Goal: Task Accomplishment & Management: Manage account settings

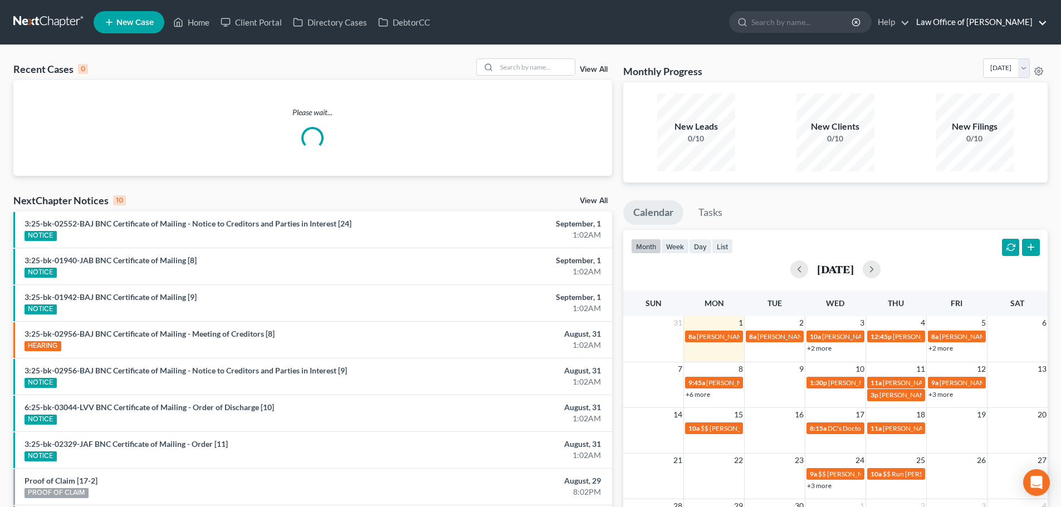
click at [961, 30] on link "Law Office of [PERSON_NAME]" at bounding box center [978, 22] width 136 height 20
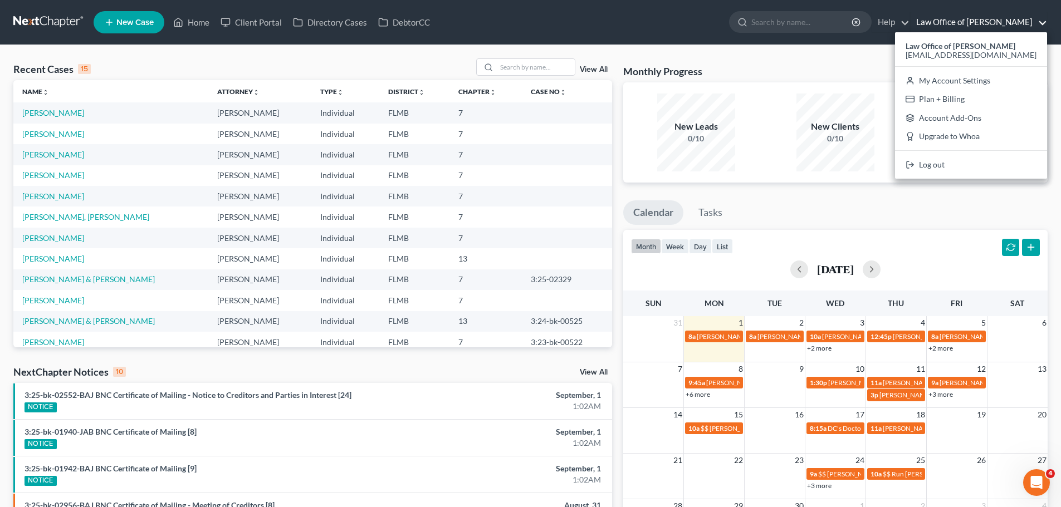
drag, startPoint x: 737, startPoint y: 70, endPoint x: 675, endPoint y: 70, distance: 61.8
click at [737, 70] on div "Monthly Progress Bankruptcy Bankruptcy [DATE] [DATE] [DATE] [DATE] [DATE] [DATE…" at bounding box center [835, 70] width 424 height 24
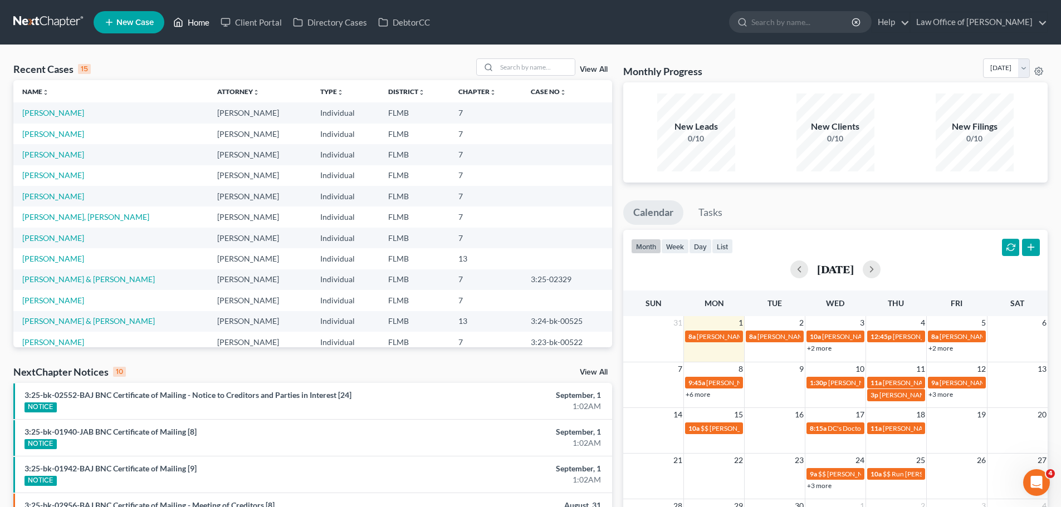
click at [199, 25] on link "Home" at bounding box center [191, 22] width 47 height 20
click at [683, 236] on div "month week day list [DATE]" at bounding box center [835, 256] width 435 height 53
click at [681, 244] on button "week" at bounding box center [675, 246] width 28 height 15
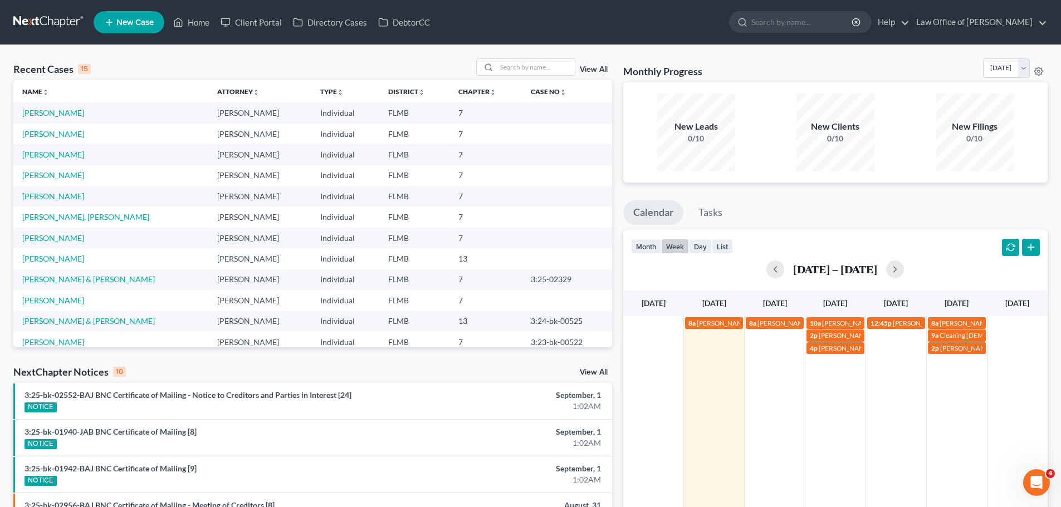
click at [763, 372] on div "8a [PERSON_NAME] 8a [PERSON_NAME] 10a [PERSON_NAME] 12:45p [PERSON_NAME] Hair A…" at bounding box center [835, 453] width 424 height 275
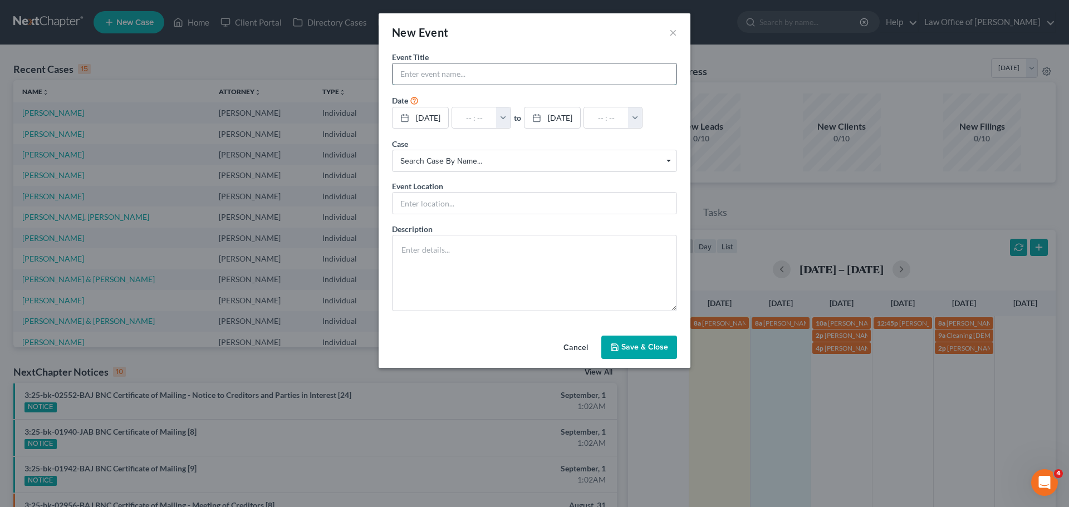
click at [486, 80] on input "text" at bounding box center [535, 73] width 284 height 21
type input "[PERSON_NAME][GEOGRAPHIC_DATA]"
click at [473, 120] on input "text" at bounding box center [474, 117] width 45 height 21
type input "1"
type input "01:00am"
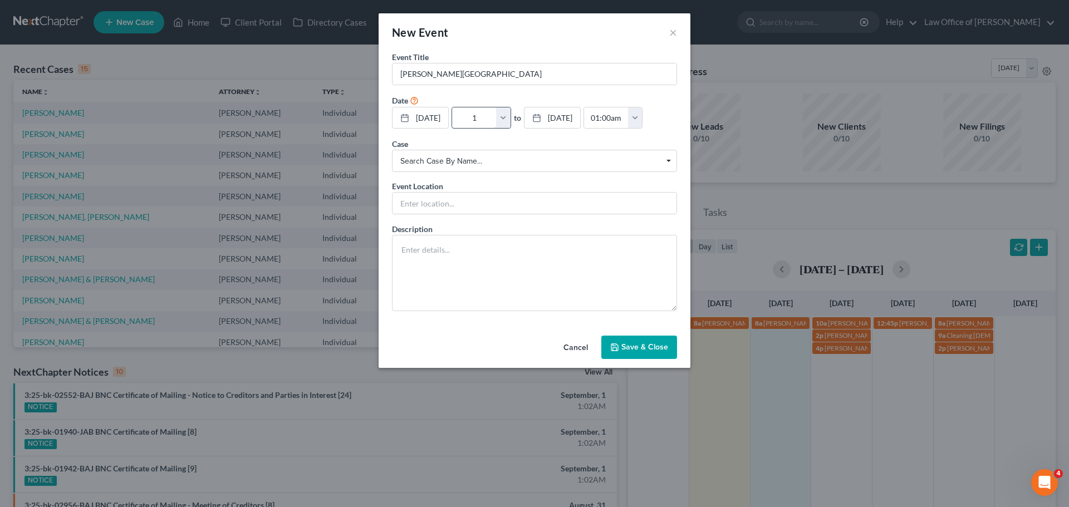
type input "1:"
type input "02:00am"
type input "1:1"
type input "01:00am"
type input "1:15"
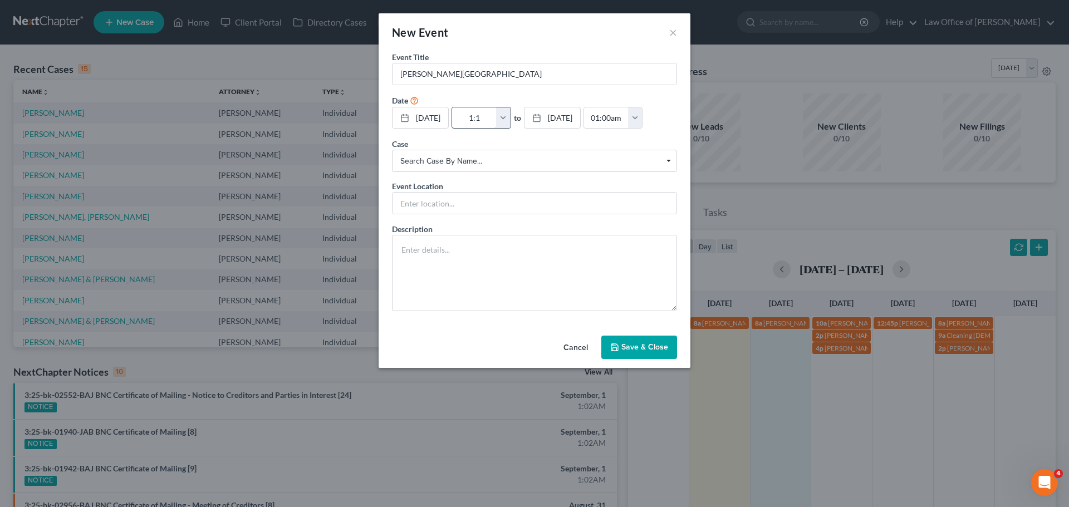
type input "02:15am"
type input "1:15p"
type input "01:00am"
type input "1:15pm"
type input "02:15pm"
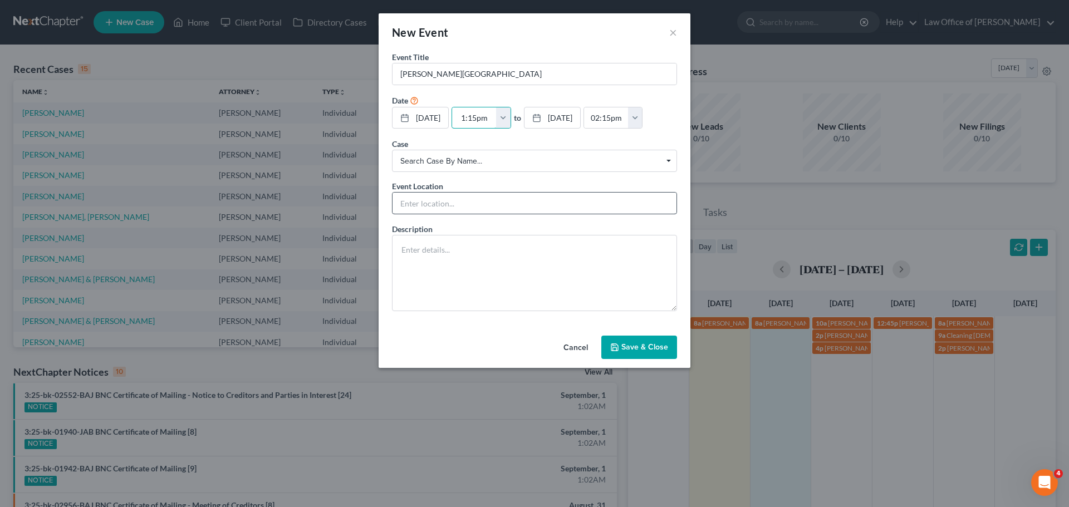
type input "1:15pm"
drag, startPoint x: 447, startPoint y: 199, endPoint x: 442, endPoint y: 204, distance: 7.1
click at [447, 199] on input "text" at bounding box center [535, 203] width 284 height 21
type input "Phone Consult"
type textarea "Bankruptcy"
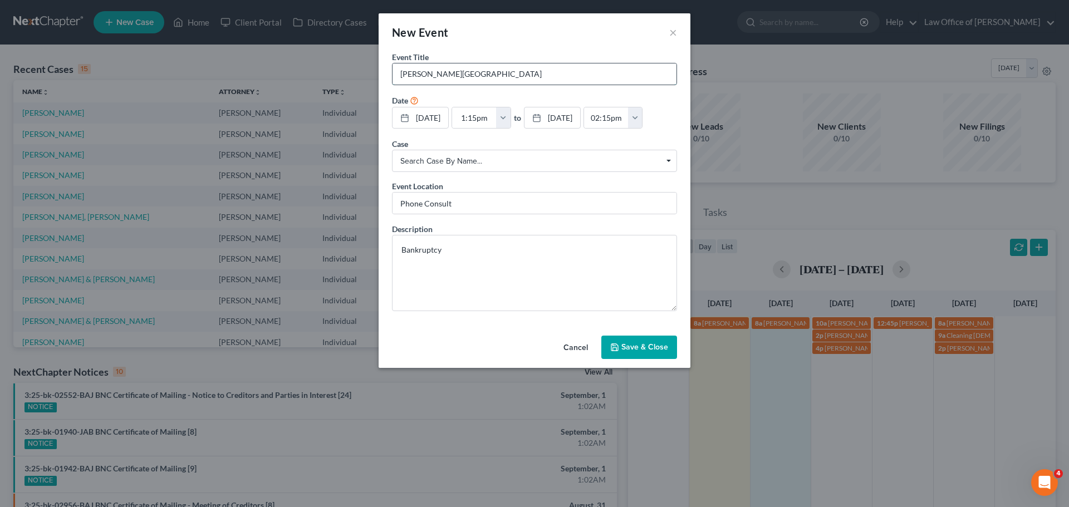
click at [516, 74] on input "[PERSON_NAME][GEOGRAPHIC_DATA]" at bounding box center [535, 73] width 284 height 21
type input "[PERSON_NAME][GEOGRAPHIC_DATA] [PHONE_NUMBER]"
click at [558, 262] on textarea "Bankruptcy" at bounding box center [534, 273] width 285 height 76
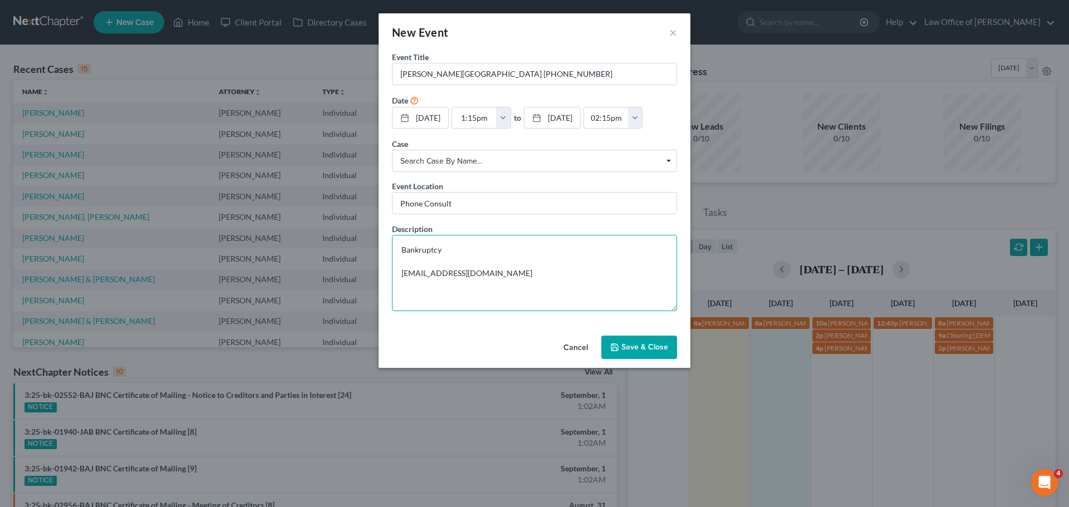
type textarea "Bankruptcy [EMAIL_ADDRESS][DOMAIN_NAME]"
click at [638, 352] on button "Save & Close" at bounding box center [639, 347] width 76 height 23
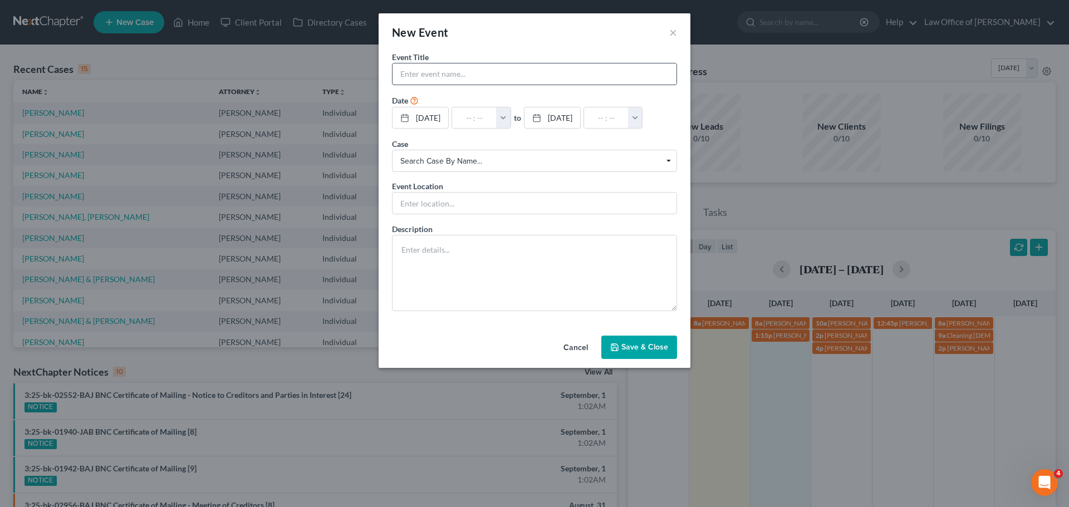
click at [505, 75] on input "text" at bounding box center [535, 73] width 284 height 21
paste input "[PERSON_NAME]"
click at [480, 79] on input "[PERSON_NAME]" at bounding box center [535, 73] width 284 height 21
type input "[PERSON_NAME] [PHONE_NUMBER]"
click at [474, 117] on input "text" at bounding box center [474, 117] width 45 height 21
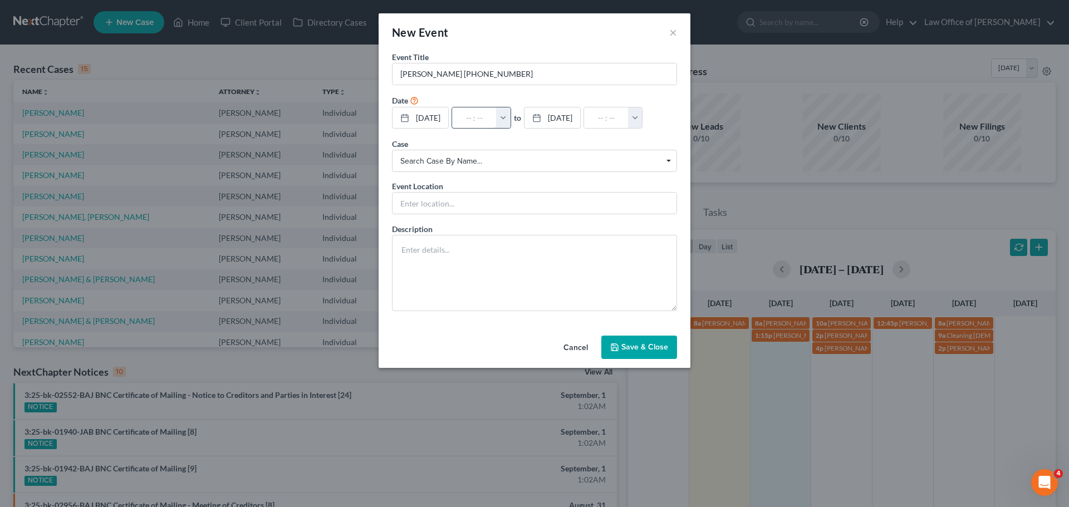
type input "1"
type input "01:00am"
type input "10:"
type input "11:00am"
type input "10:3"
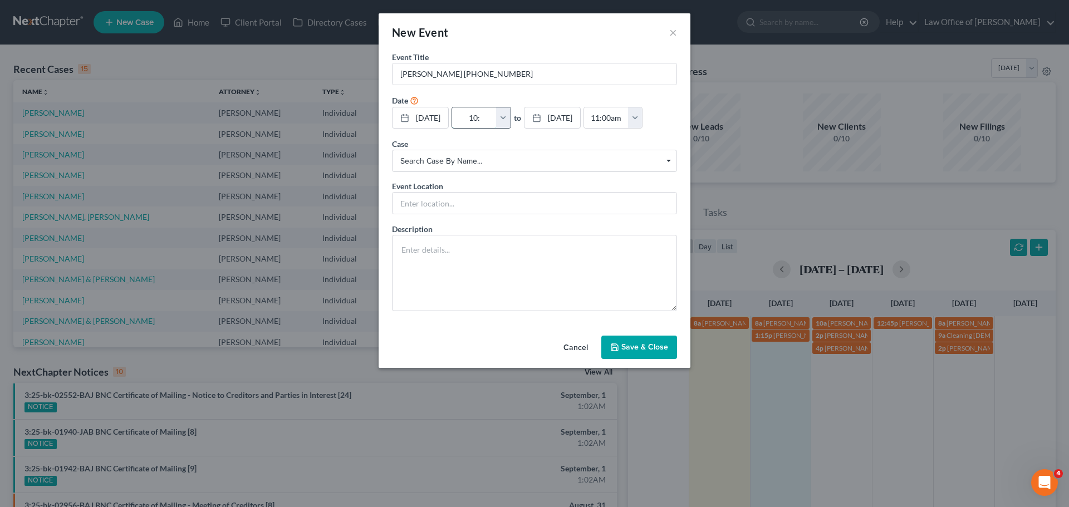
type input "01:00am"
type input "10:30"
type input "11:30am"
type input "10:30a"
type input "01:00am"
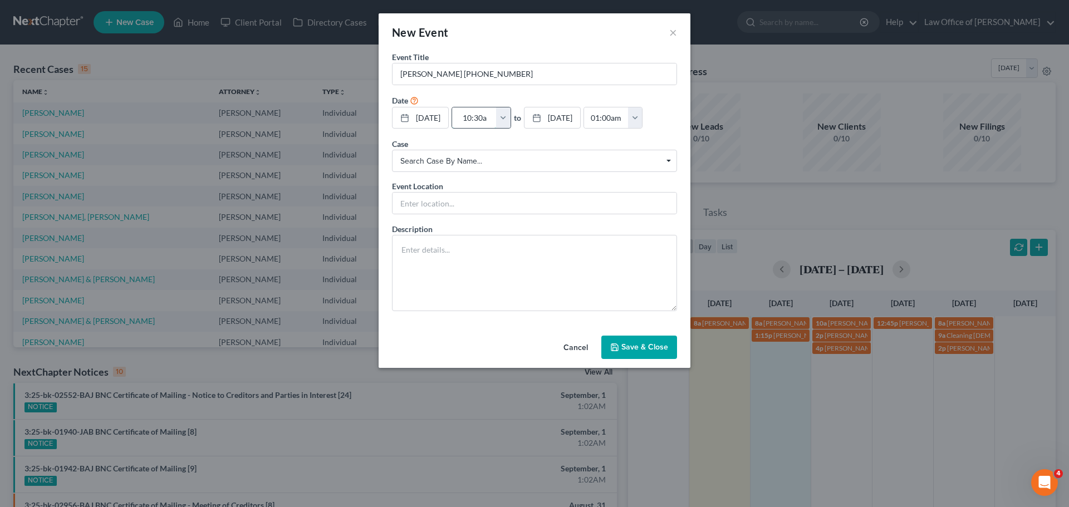
type input "10:30am"
type input "11:30am"
type input "10:30am"
click at [471, 273] on textarea at bounding box center [534, 273] width 285 height 76
click at [473, 204] on input "text" at bounding box center [535, 203] width 284 height 21
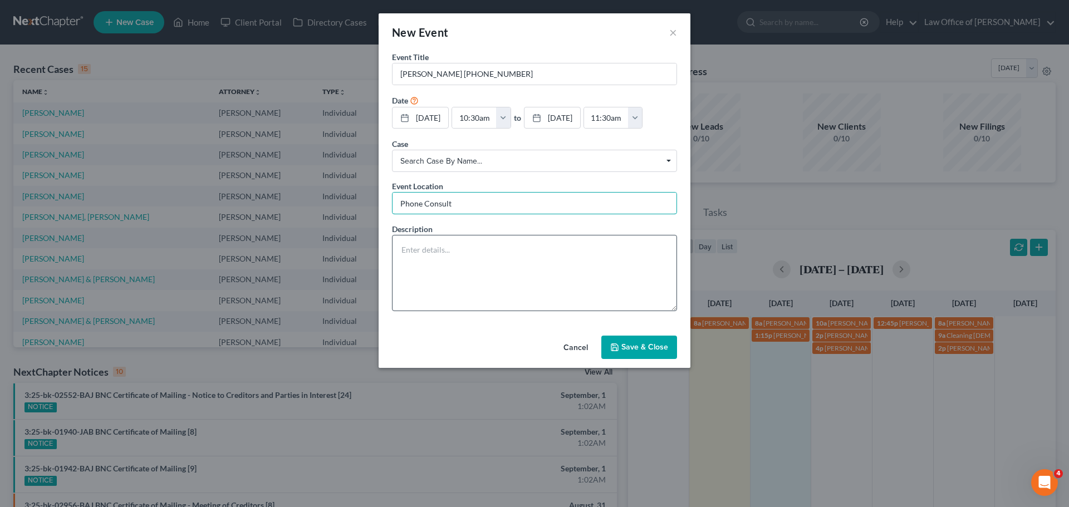
type input "Phone Consult"
click at [410, 247] on textarea at bounding box center [534, 273] width 285 height 76
click at [525, 267] on textarea at bounding box center [534, 273] width 285 height 76
paste textarea "I have paid for a car in full with my own funds and a loan from Bank of America…"
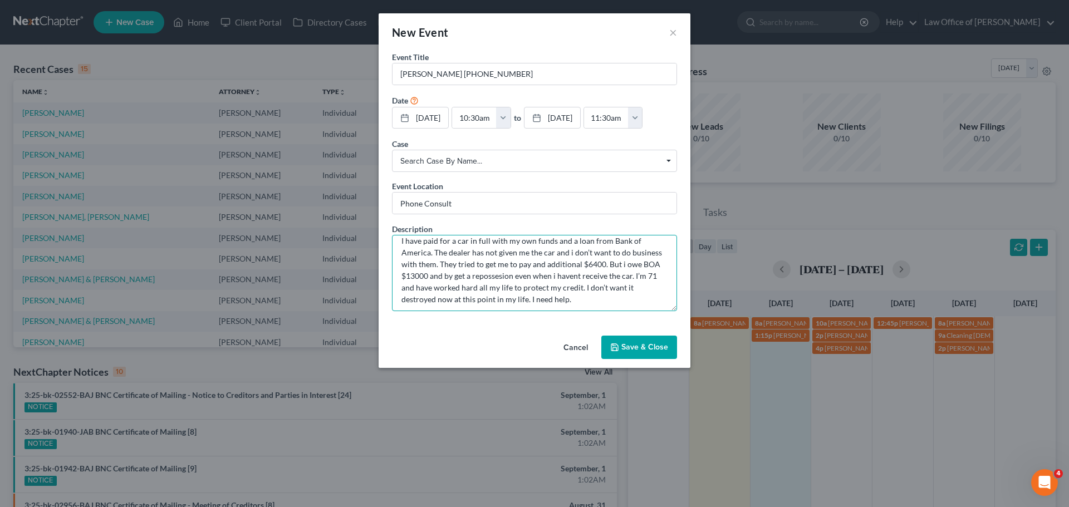
scroll to position [12, 0]
click at [496, 278] on textarea "I have paid for a car in full with my own funds and a loan from Bank of America…" at bounding box center [534, 273] width 285 height 76
click at [598, 303] on textarea "I have paid for a car in full with my own funds and a loan from Bank of America…" at bounding box center [534, 273] width 285 height 76
click at [433, 303] on textarea "I have paid for a car in full with my own funds and a loan from Bank of America…" at bounding box center [534, 273] width 285 height 76
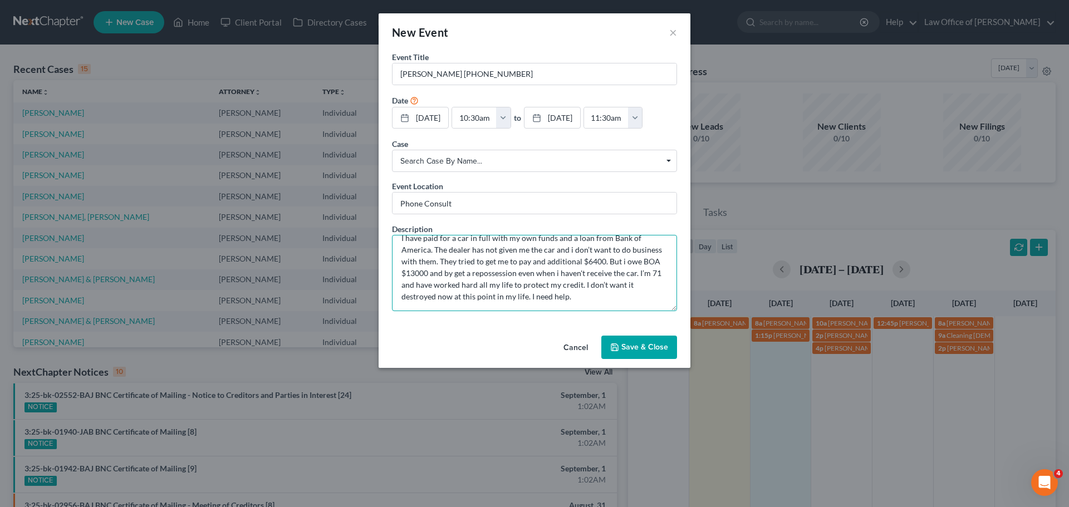
paste textarea "[EMAIL_ADDRESS][DOMAIN_NAME]"
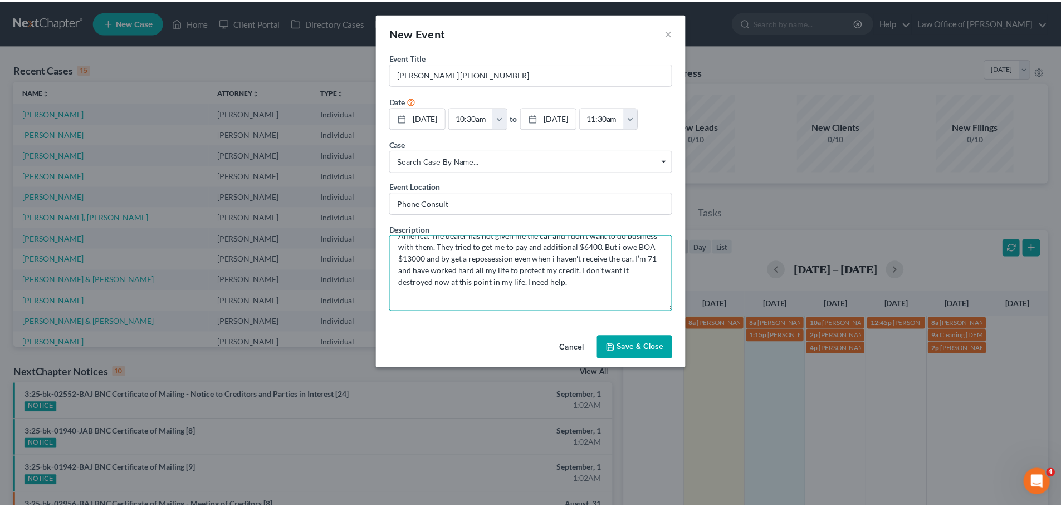
scroll to position [38, 0]
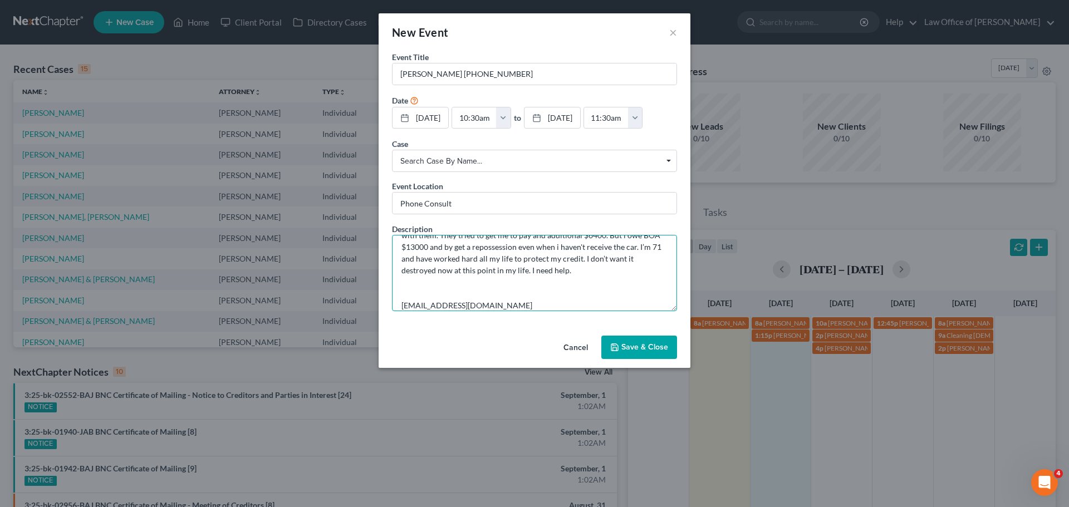
type textarea "I have paid for a car in full with my own funds and a loan from Bank of America…"
click at [658, 347] on button "Save & Close" at bounding box center [639, 347] width 76 height 23
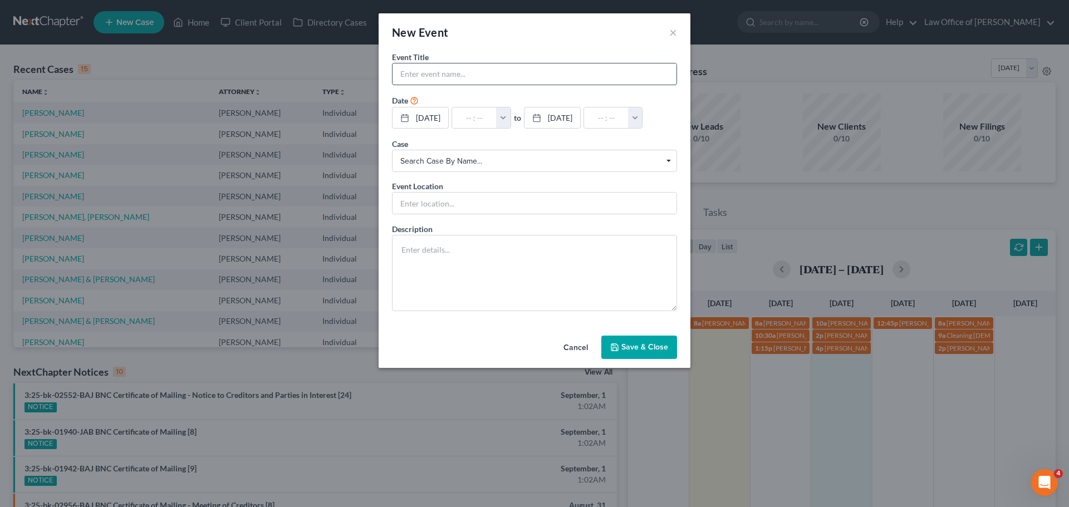
click at [555, 72] on input "text" at bounding box center [535, 73] width 284 height 21
paste input "[PERSON_NAME]"
type input "[PERSON_NAME]"
click at [471, 117] on input "text" at bounding box center [474, 117] width 45 height 21
type input "9"
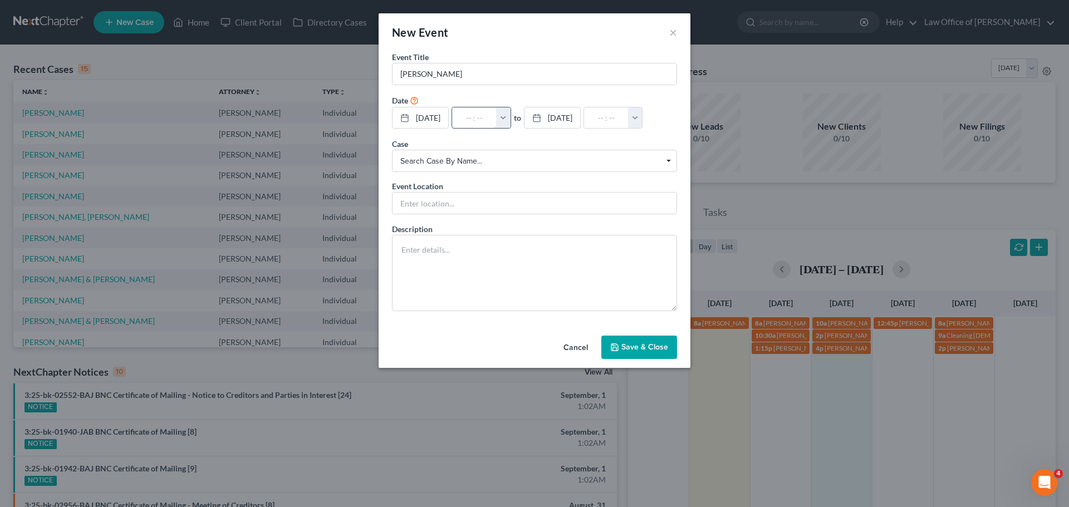
type input "01:00am"
type input "9:"
type input "10:00am"
type input "9:3"
type input "01:00am"
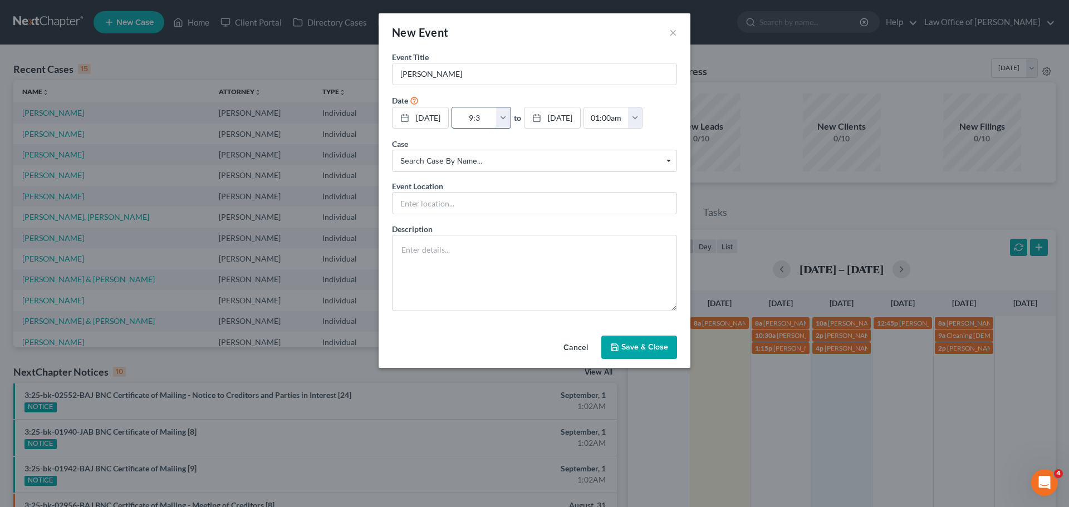
type input "9:30"
type input "10:30am"
type input "9:30a"
type input "01:00am"
type input "9:30am"
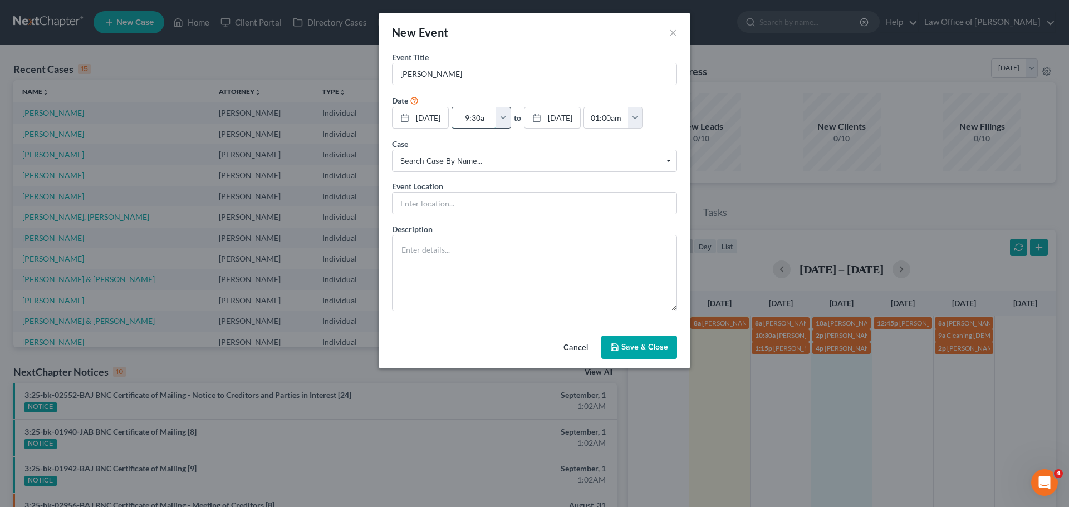
type input "10:30am"
type input "9:30am"
drag, startPoint x: 464, startPoint y: 198, endPoint x: 472, endPoint y: 200, distance: 8.1
click at [465, 198] on input "text" at bounding box center [535, 203] width 284 height 21
type input "Phone Consult"
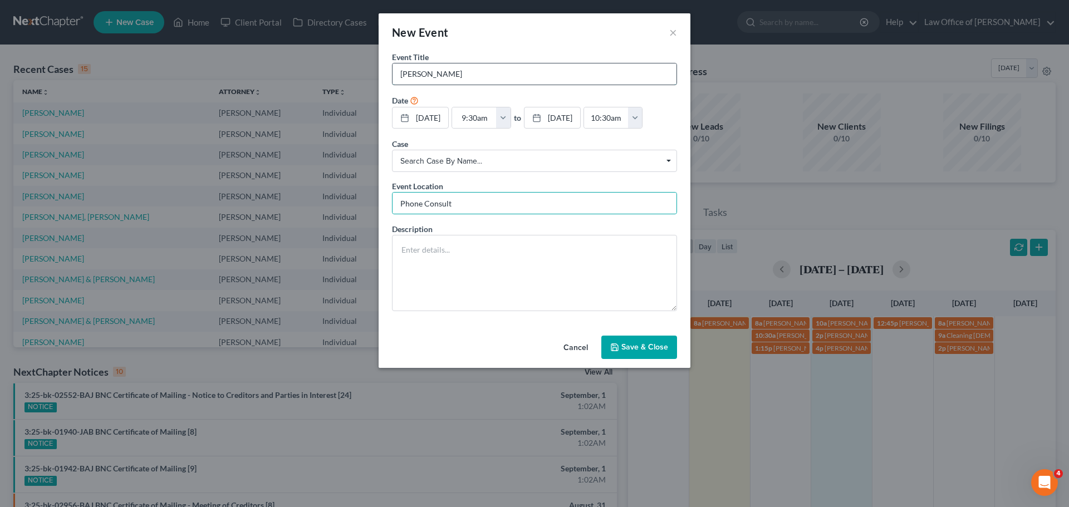
click at [484, 75] on input "[PERSON_NAME]" at bounding box center [535, 73] width 284 height 21
type input "[PERSON_NAME] [PHONE_NUMBER]"
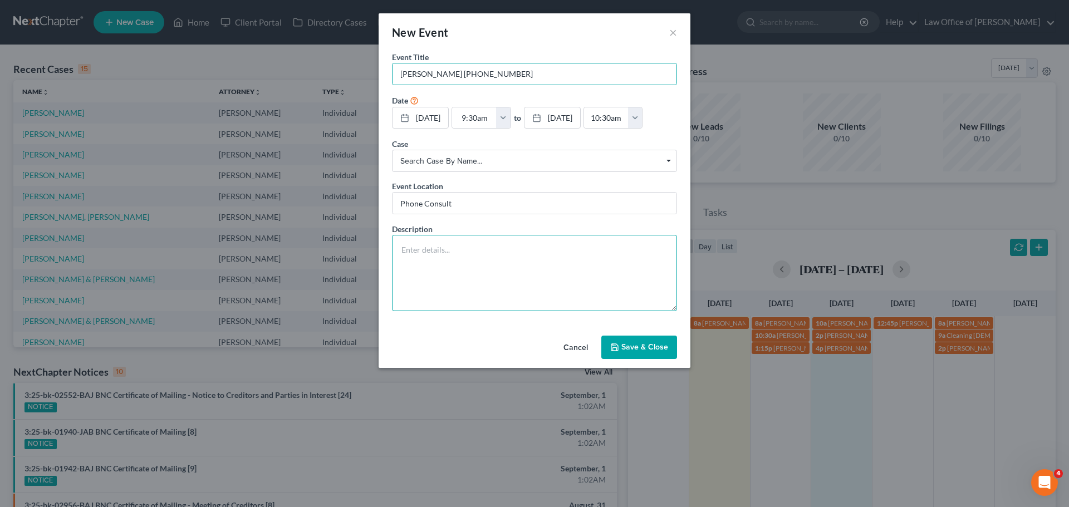
click at [473, 287] on textarea at bounding box center [534, 273] width 285 height 76
click at [626, 270] on textarea at bounding box center [534, 273] width 285 height 76
paste textarea "I would like to keep my car loan and one credit card with a balance."
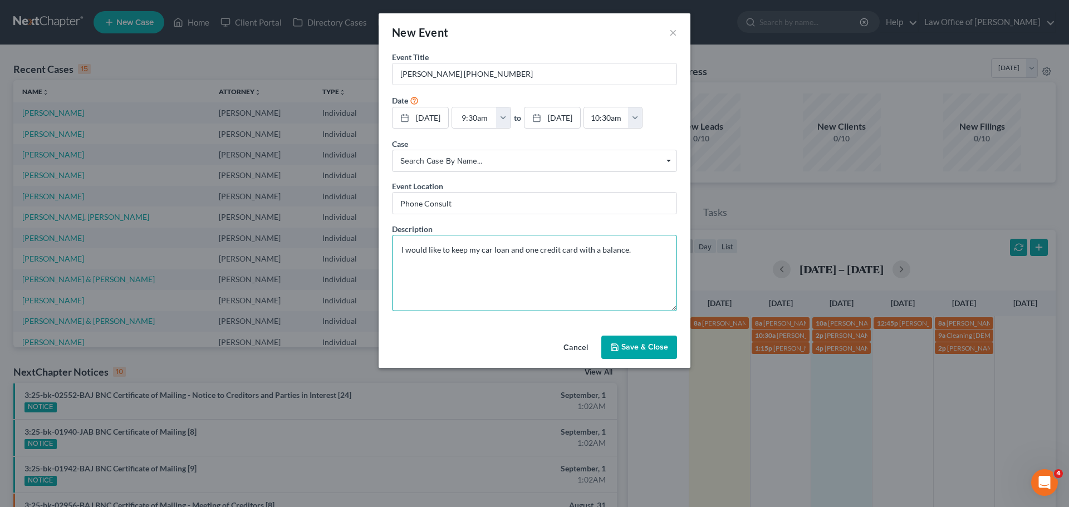
click at [627, 262] on textarea "I would like to keep my car loan and one credit card with a balance." at bounding box center [534, 273] width 285 height 76
paste textarea "[EMAIL_ADDRESS][DOMAIN_NAME]"
type textarea "I would like to keep my car loan and one credit card with a balance. [EMAIL_ADD…"
click at [647, 345] on button "Save & Close" at bounding box center [639, 347] width 76 height 23
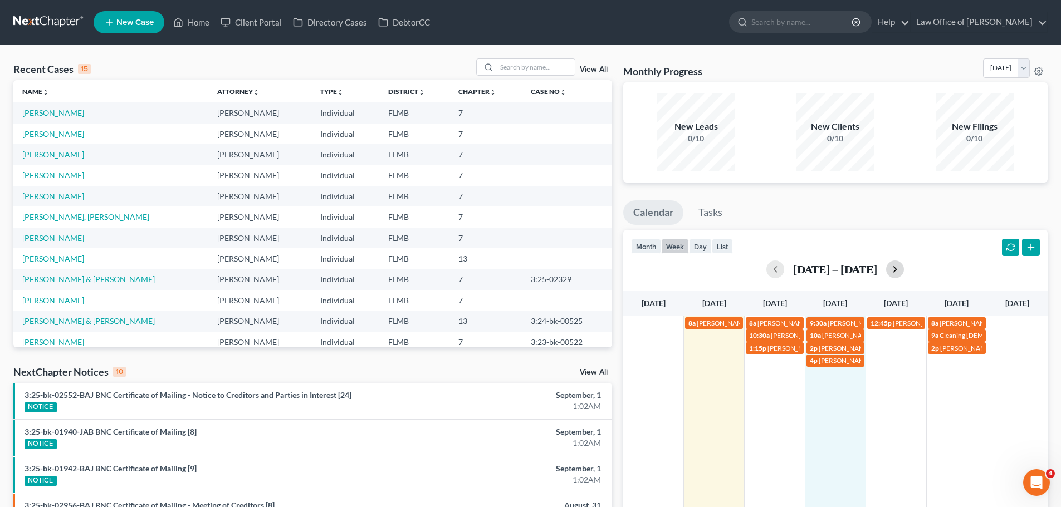
click at [904, 269] on button "button" at bounding box center [895, 270] width 18 height 18
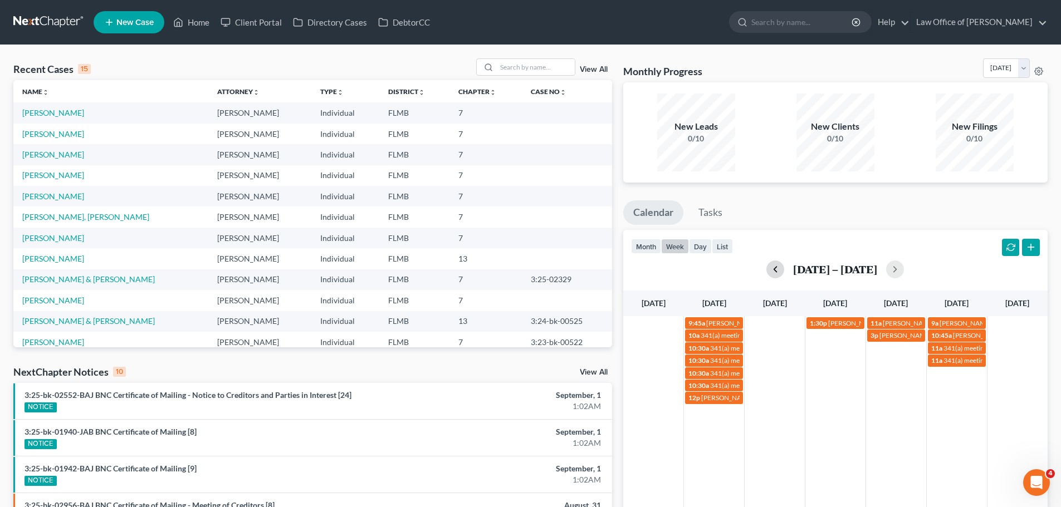
click at [784, 269] on button "button" at bounding box center [775, 270] width 18 height 18
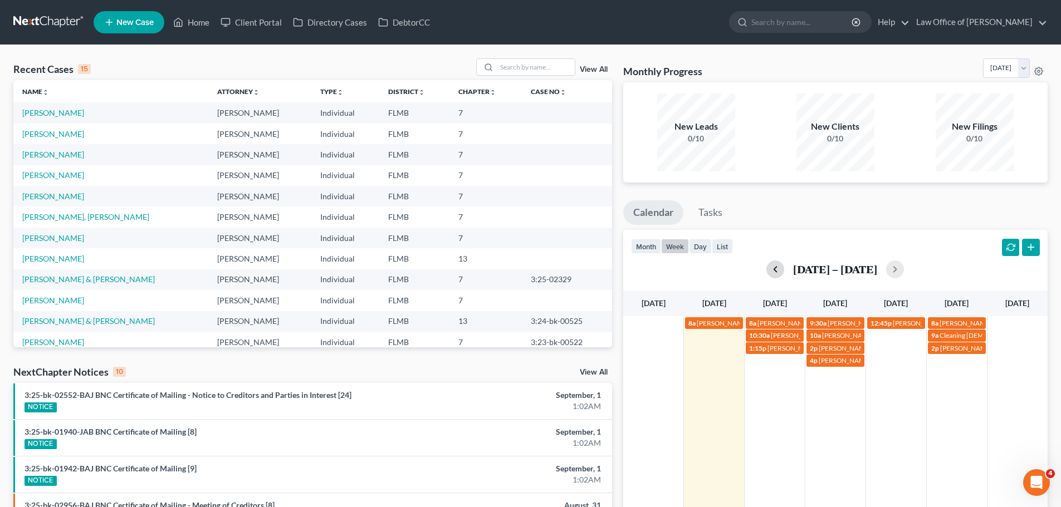
click at [766, 265] on button "button" at bounding box center [775, 270] width 18 height 18
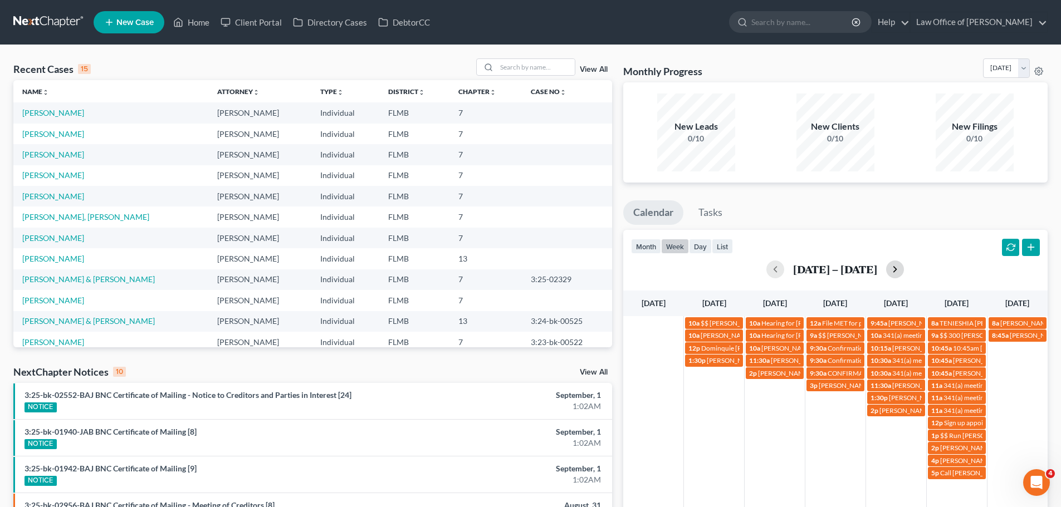
click at [902, 272] on button "button" at bounding box center [895, 270] width 18 height 18
